Goal: Information Seeking & Learning: Check status

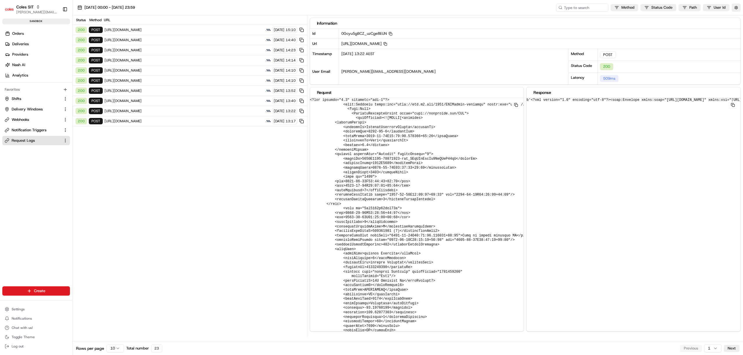
scroll to position [155, 0]
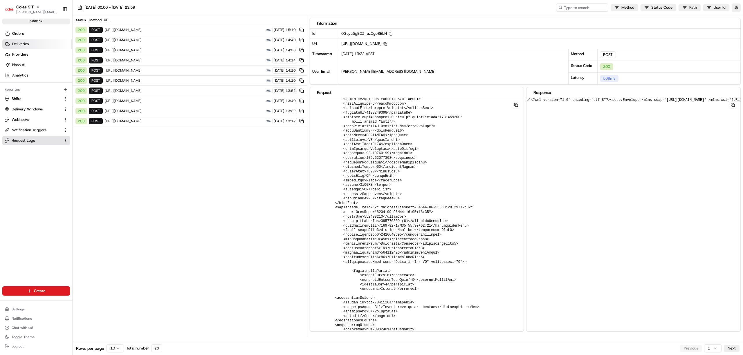
click at [23, 41] on link "Deliveries" at bounding box center [37, 43] width 70 height 9
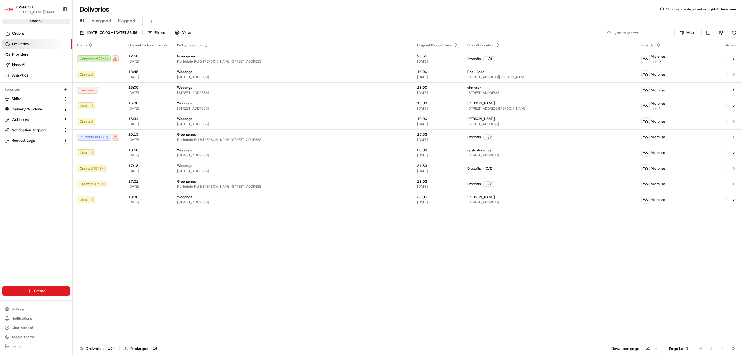
click at [645, 29] on input at bounding box center [640, 33] width 70 height 8
paste input "216603176"
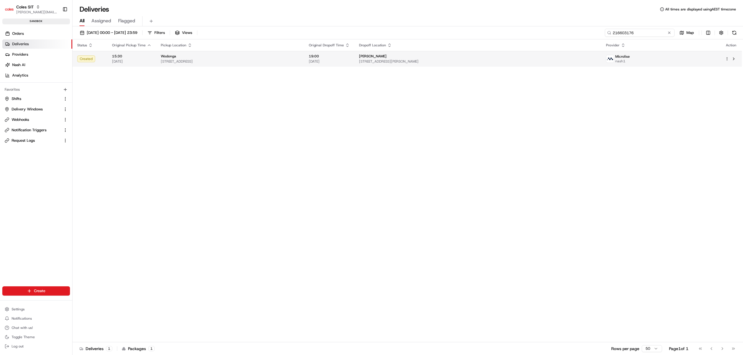
type input "216603176"
click at [110, 60] on td "15:30 18/08/2025" at bounding box center [131, 59] width 49 height 16
click at [121, 78] on td at bounding box center [138, 75] width 49 height 16
click at [159, 75] on td at bounding box center [138, 75] width 49 height 16
click at [138, 63] on span "[DATE]" at bounding box center [131, 61] width 39 height 5
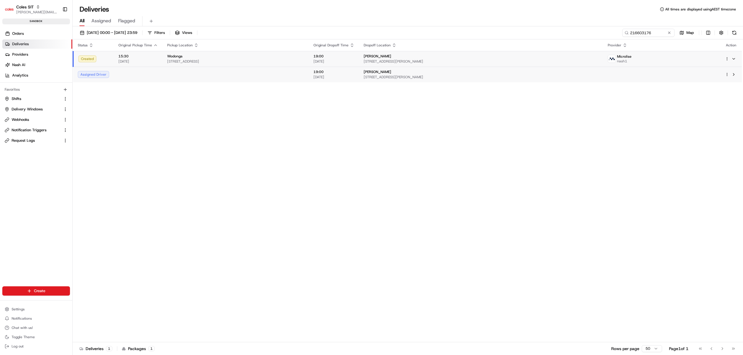
click at [141, 72] on td at bounding box center [138, 75] width 49 height 16
click at [251, 58] on div "Wodonga" at bounding box center [230, 56] width 139 height 5
click at [216, 79] on td at bounding box center [235, 75] width 146 height 16
click at [242, 61] on span "[STREET_ADDRESS]" at bounding box center [230, 61] width 139 height 5
click at [197, 74] on td at bounding box center [235, 75] width 146 height 16
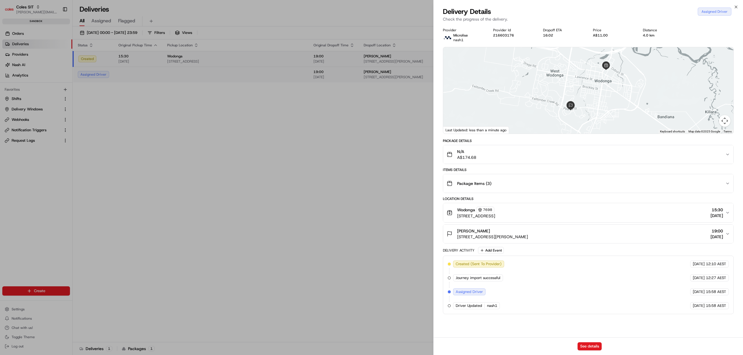
drag, startPoint x: 120, startPoint y: 146, endPoint x: 109, endPoint y: 124, distance: 25.2
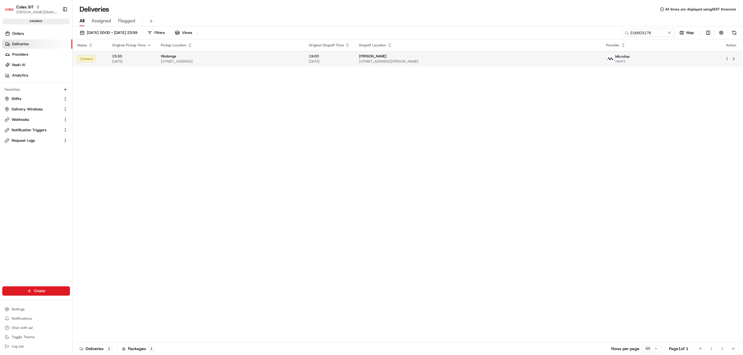
click at [190, 59] on span "[STREET_ADDRESS]" at bounding box center [230, 61] width 139 height 5
click at [178, 70] on td at bounding box center [235, 75] width 146 height 16
click at [102, 62] on div "Created" at bounding box center [90, 58] width 26 height 7
click at [122, 71] on td at bounding box center [138, 75] width 49 height 16
click at [174, 75] on td at bounding box center [235, 75] width 146 height 16
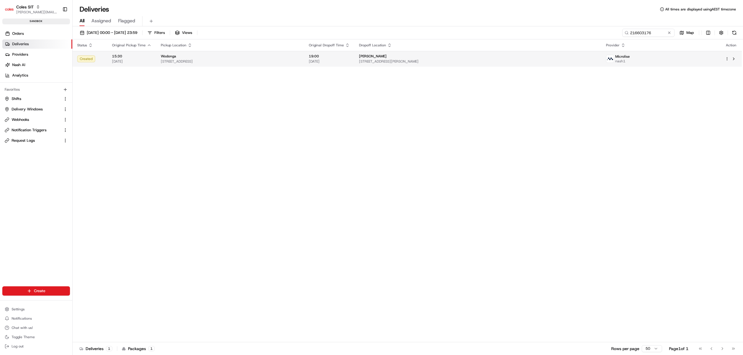
click at [132, 56] on span "15:30" at bounding box center [131, 56] width 39 height 5
click at [136, 73] on td at bounding box center [138, 75] width 49 height 16
click at [189, 72] on td at bounding box center [235, 75] width 146 height 16
click at [138, 59] on span "[DATE]" at bounding box center [131, 61] width 39 height 5
click at [130, 78] on td at bounding box center [138, 75] width 49 height 16
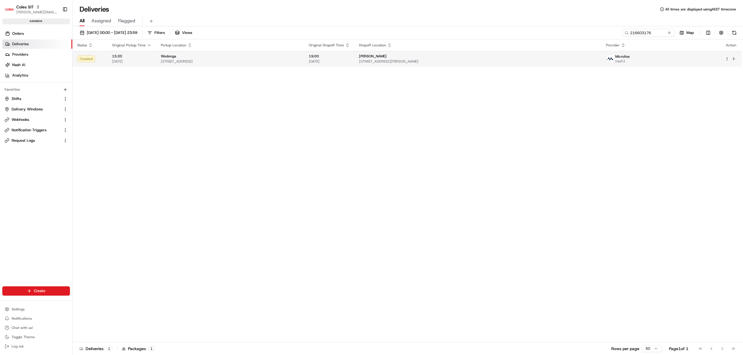
click at [136, 57] on span "15:30" at bounding box center [131, 56] width 39 height 5
click at [135, 73] on td at bounding box center [138, 75] width 49 height 16
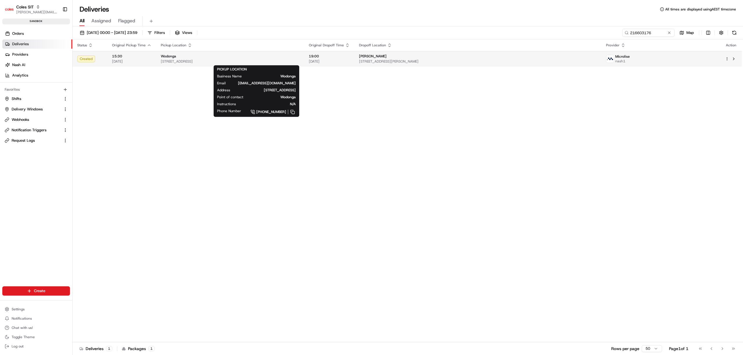
click at [241, 56] on div "Wodonga" at bounding box center [230, 56] width 139 height 5
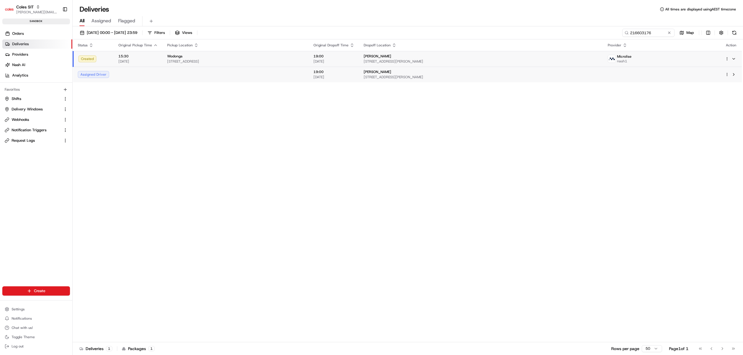
click at [216, 77] on td at bounding box center [235, 75] width 146 height 16
click at [150, 59] on td "15:30 18/08/2025" at bounding box center [131, 59] width 49 height 16
click at [151, 76] on td at bounding box center [138, 75] width 49 height 16
click at [258, 61] on span "1-13 South St, Wodonga, VIC 3690, AU" at bounding box center [230, 61] width 139 height 5
click at [230, 73] on td at bounding box center [235, 75] width 146 height 16
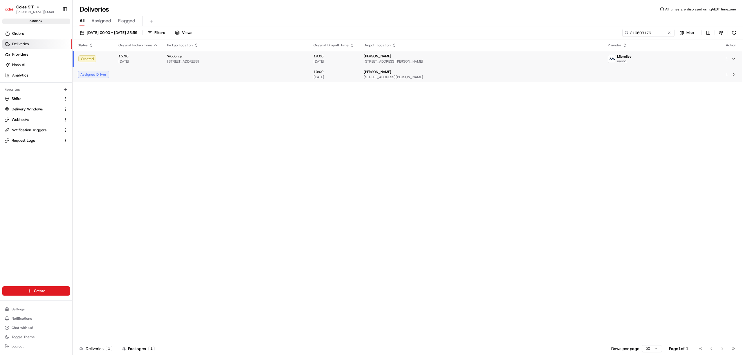
drag, startPoint x: 158, startPoint y: 175, endPoint x: 397, endPoint y: 111, distance: 247.3
click at [635, 33] on input "216603176" at bounding box center [640, 33] width 70 height 8
paste input "216367039"
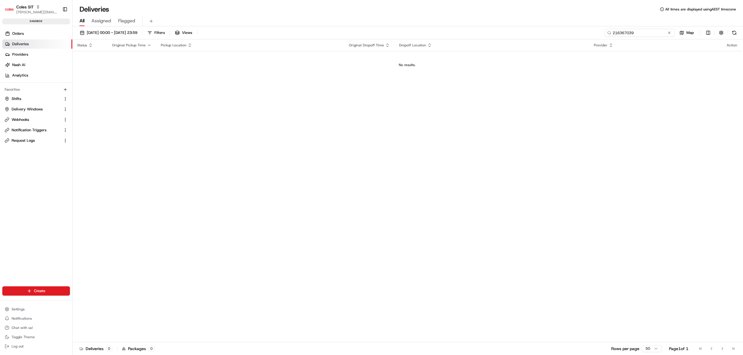
type input "216367039"
click at [27, 40] on link "Deliveries" at bounding box center [37, 43] width 70 height 9
click at [115, 33] on span "[DATE] 00:00 - [DATE] 23:59" at bounding box center [112, 32] width 50 height 5
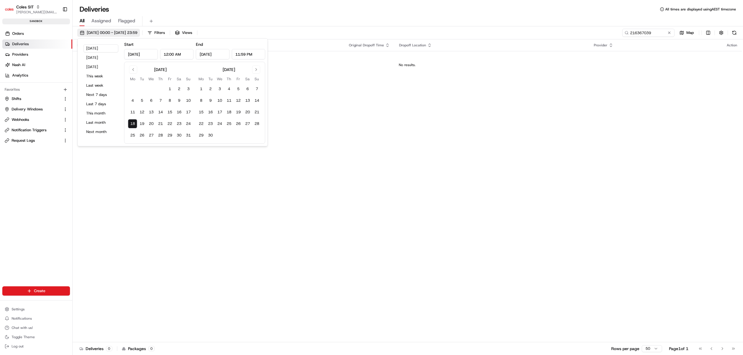
click at [115, 33] on span "[DATE] 00:00 - [DATE] 23:59" at bounding box center [112, 32] width 50 height 5
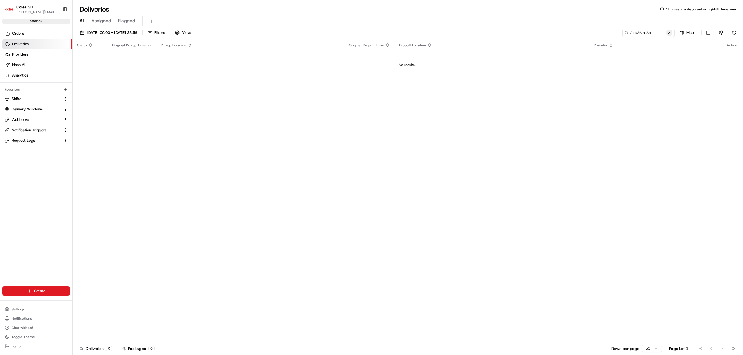
click at [670, 32] on button at bounding box center [669, 33] width 6 height 6
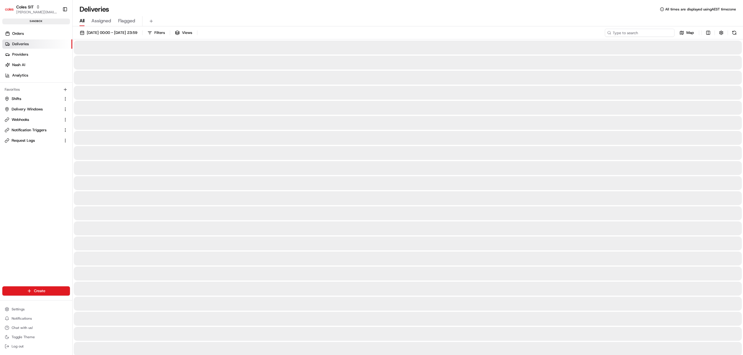
click at [657, 32] on input at bounding box center [640, 33] width 70 height 8
paste input "216367039"
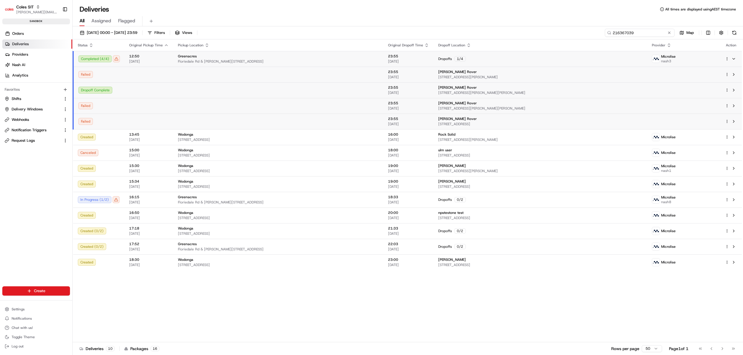
type input "216367039"
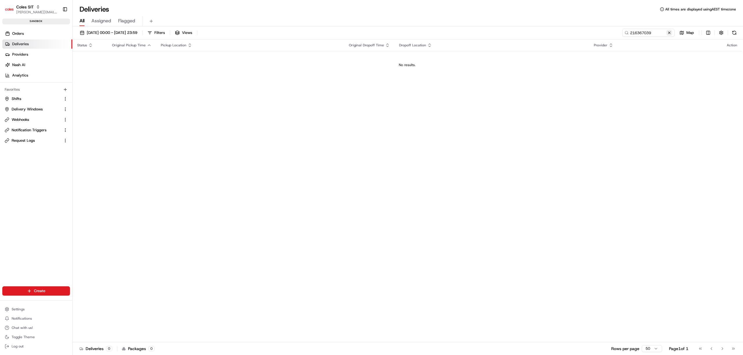
click at [671, 32] on button at bounding box center [669, 33] width 6 height 6
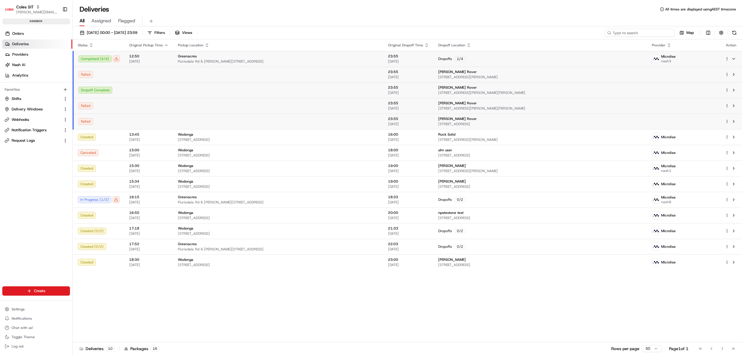
click at [630, 32] on input at bounding box center [640, 33] width 70 height 8
paste input "216367039"
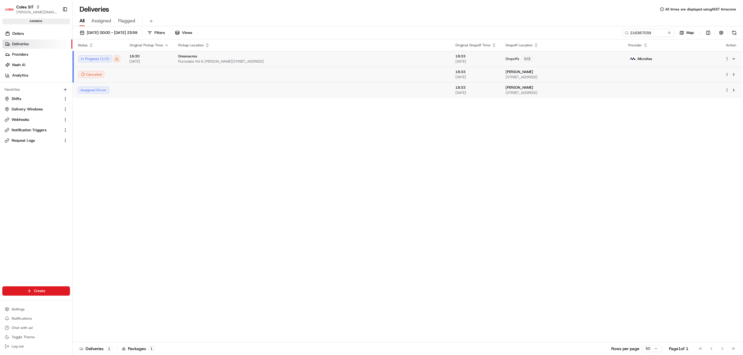
click at [182, 92] on td at bounding box center [311, 90] width 277 height 16
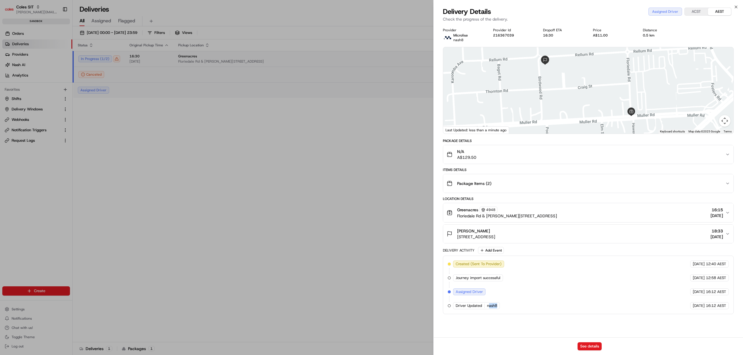
drag, startPoint x: 508, startPoint y: 308, endPoint x: 489, endPoint y: 305, distance: 18.8
click at [489, 305] on div "Created (Sent To Provider) Microlise 18/08/2025 12:40 AEST Journey import succe…" at bounding box center [588, 285] width 281 height 49
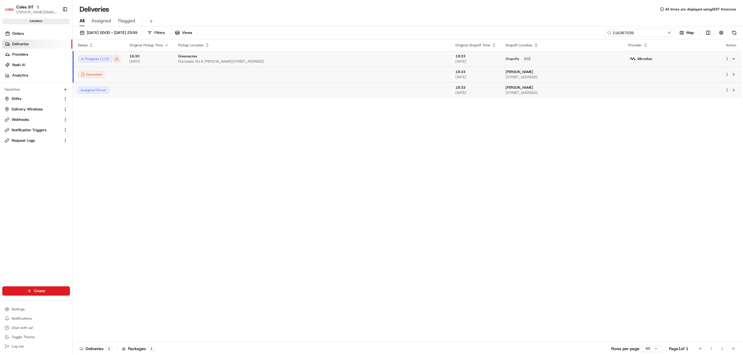
click at [636, 34] on input "216367039" at bounding box center [640, 33] width 70 height 8
paste input "603176"
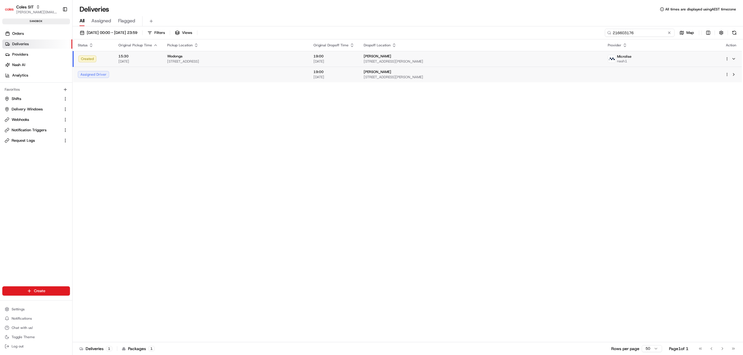
type input "216603176"
click at [229, 77] on td at bounding box center [235, 75] width 146 height 16
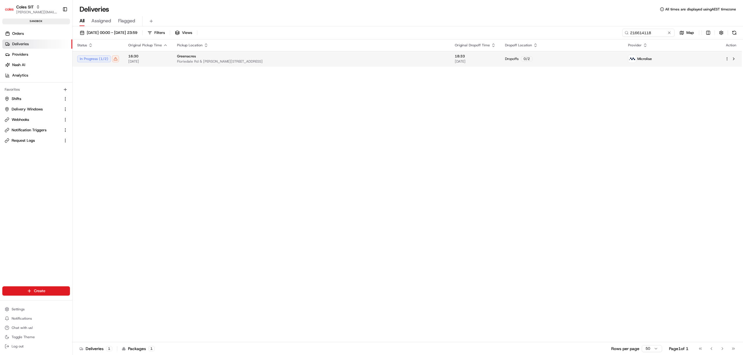
click at [157, 59] on span "[DATE]" at bounding box center [147, 61] width 39 height 5
click at [152, 92] on td at bounding box center [149, 90] width 49 height 16
click at [220, 93] on td at bounding box center [311, 90] width 277 height 16
click at [238, 91] on td at bounding box center [311, 90] width 277 height 16
click at [259, 57] on div "Greenacres" at bounding box center [311, 56] width 268 height 5
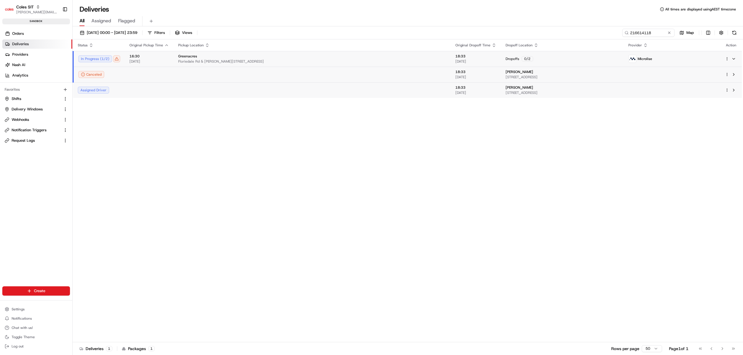
click at [254, 84] on td at bounding box center [311, 90] width 277 height 16
click at [296, 55] on div "Greenacres" at bounding box center [311, 56] width 268 height 5
click at [294, 88] on td at bounding box center [311, 90] width 277 height 16
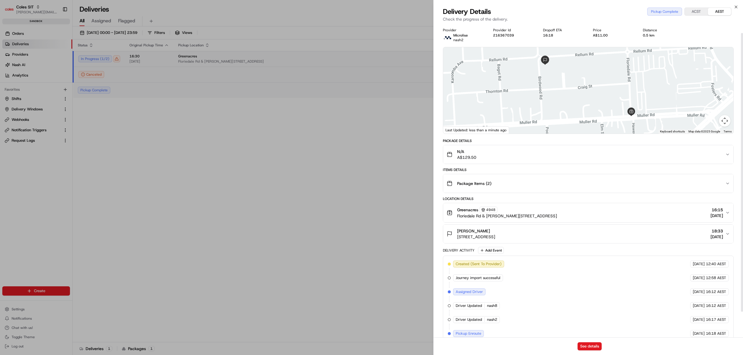
scroll to position [39, 0]
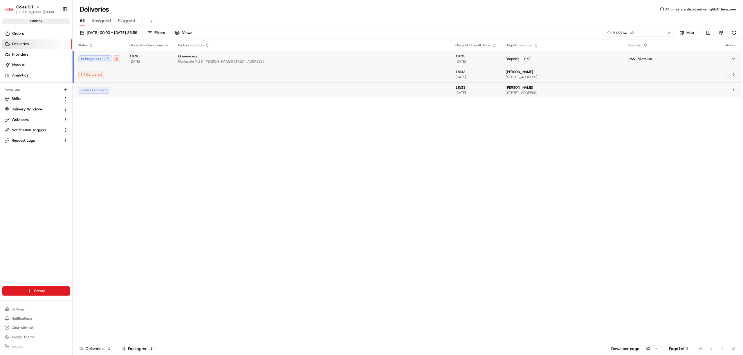
drag, startPoint x: 652, startPoint y: 34, endPoint x: 609, endPoint y: 32, distance: 43.0
click at [609, 32] on div "216614118" at bounding box center [640, 33] width 70 height 8
paste input "03176"
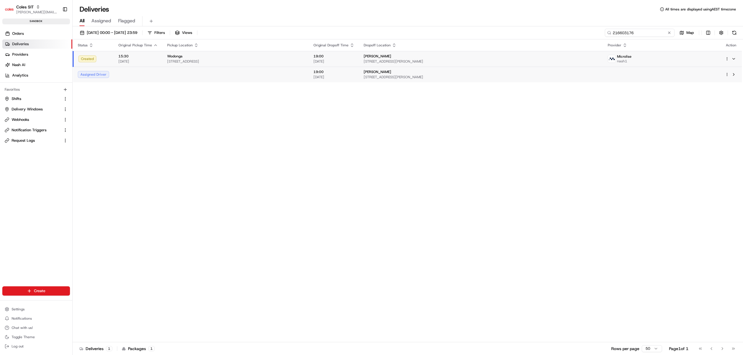
type input "216603176"
click at [135, 75] on td at bounding box center [138, 75] width 49 height 16
click at [136, 65] on td "15:30 [DATE]" at bounding box center [131, 59] width 49 height 16
click at [144, 74] on td at bounding box center [138, 75] width 49 height 16
click at [161, 71] on td at bounding box center [139, 75] width 49 height 16
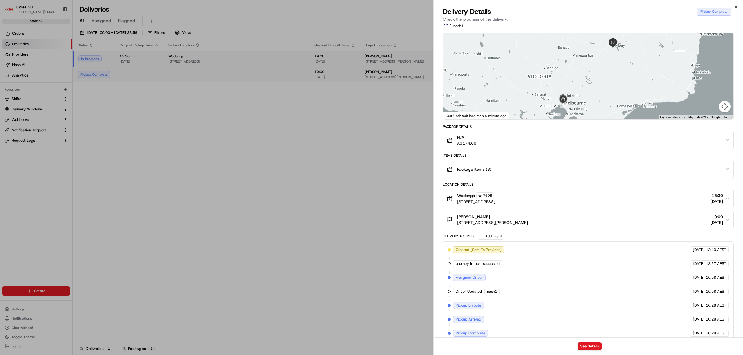
scroll to position [25, 0]
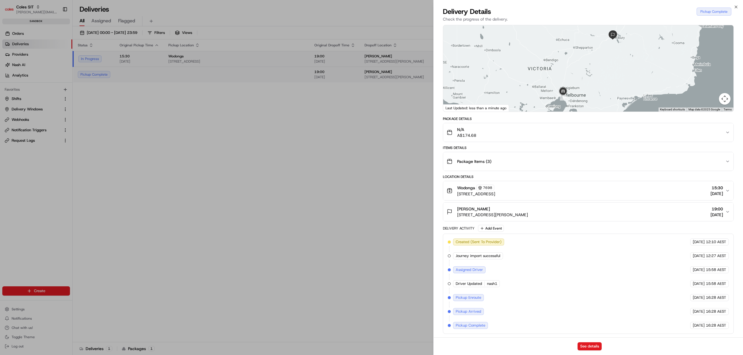
drag, startPoint x: 282, startPoint y: 251, endPoint x: 291, endPoint y: 237, distance: 16.3
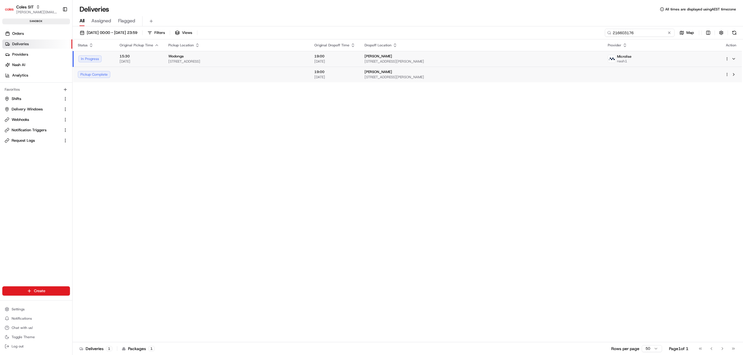
drag, startPoint x: 657, startPoint y: 30, endPoint x: 598, endPoint y: 37, distance: 59.9
click at [598, 37] on div "18/08/2025 00:00 - 18/08/2025 23:59 Filters Views 216603176 Map" at bounding box center [408, 34] width 670 height 11
click at [658, 32] on input "216603176" at bounding box center [640, 33] width 70 height 8
drag, startPoint x: 659, startPoint y: 33, endPoint x: 596, endPoint y: 35, distance: 63.6
click at [596, 35] on div "18/08/2025 00:00 - 18/08/2025 23:59 Filters Views 216603176 Map" at bounding box center [408, 34] width 670 height 11
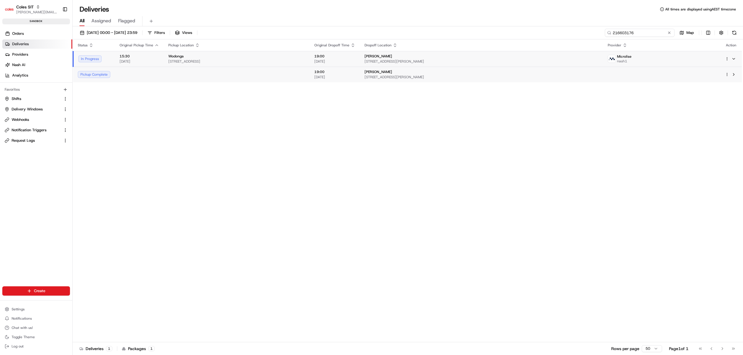
paste input "367039"
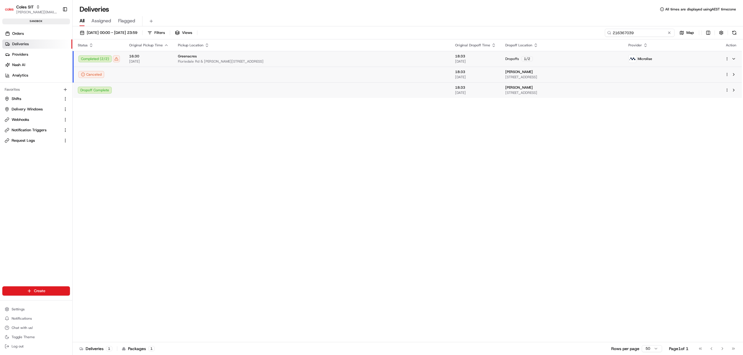
type input "216367039"
click at [158, 90] on td at bounding box center [148, 90] width 49 height 16
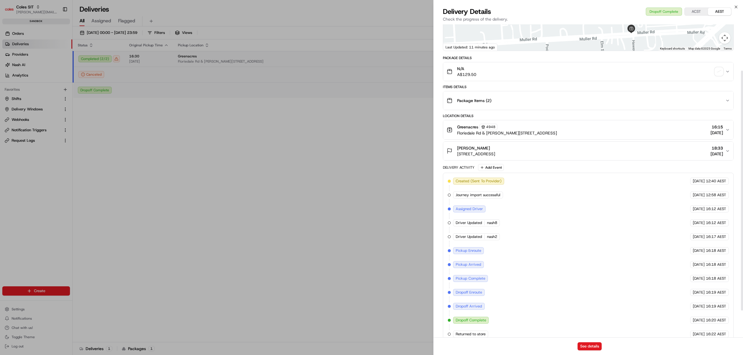
scroll to position [95, 0]
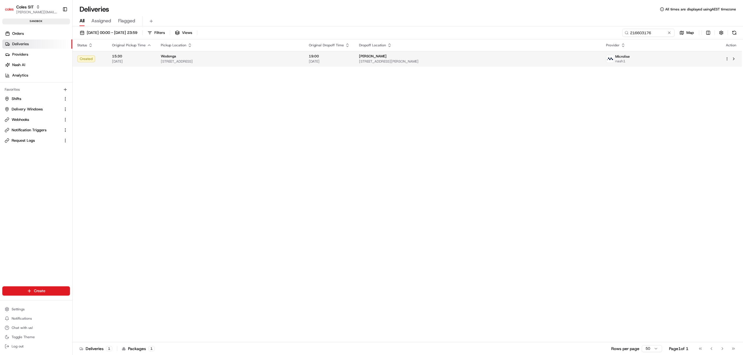
click at [231, 61] on span "[STREET_ADDRESS]" at bounding box center [230, 61] width 139 height 5
click at [231, 73] on td at bounding box center [235, 75] width 146 height 16
drag, startPoint x: 260, startPoint y: 176, endPoint x: 122, endPoint y: 46, distance: 189.2
click at [221, 62] on span "[STREET_ADDRESS]" at bounding box center [230, 61] width 139 height 5
click at [223, 70] on td at bounding box center [235, 75] width 146 height 16
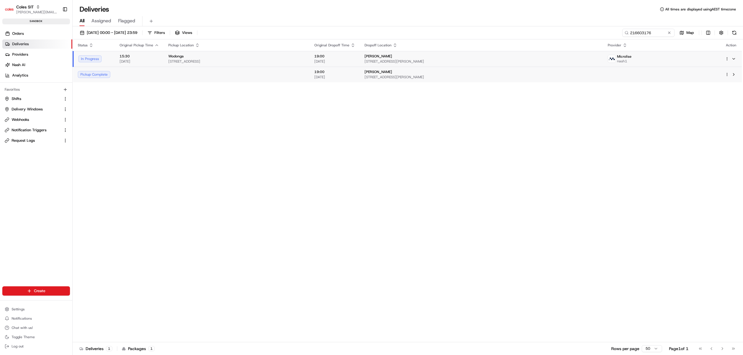
click at [161, 73] on td at bounding box center [139, 75] width 49 height 16
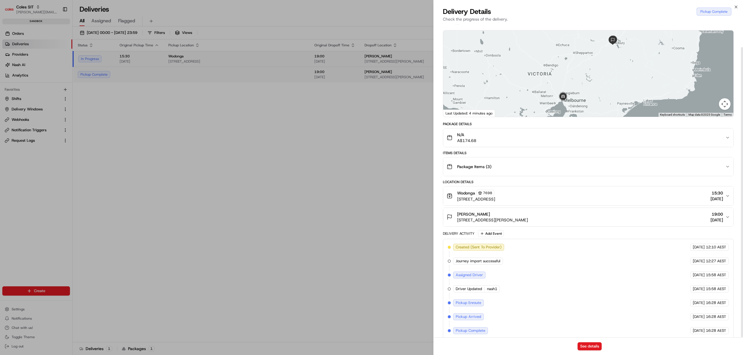
scroll to position [25, 0]
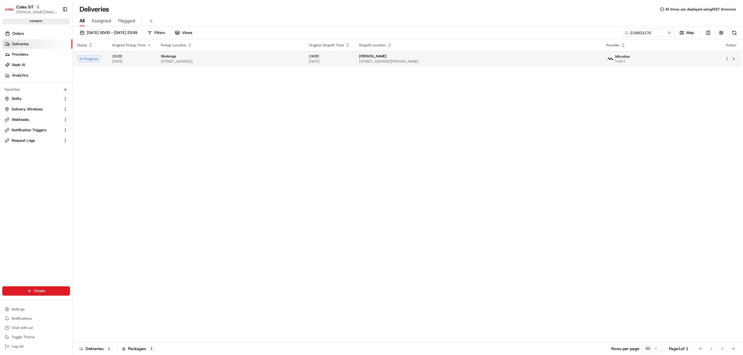
click at [199, 57] on div "Wodonga" at bounding box center [230, 56] width 139 height 5
click at [191, 76] on td at bounding box center [237, 75] width 146 height 16
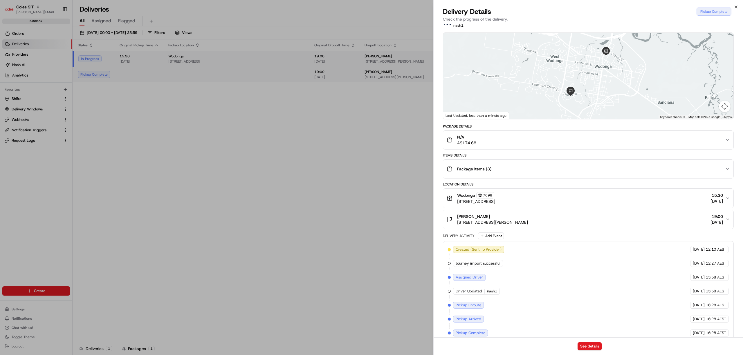
scroll to position [39, 0]
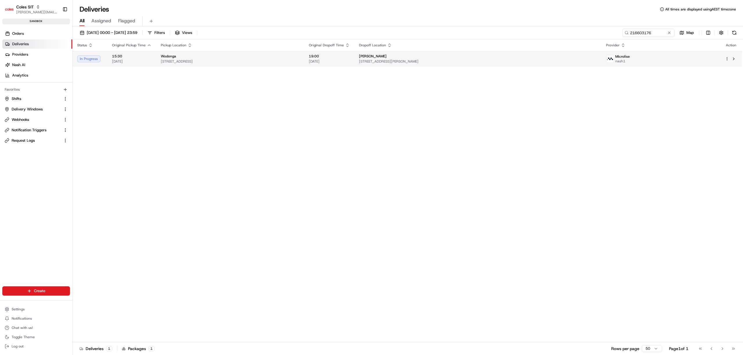
click at [138, 59] on span "[DATE]" at bounding box center [131, 61] width 39 height 5
click at [143, 73] on td at bounding box center [139, 75] width 49 height 16
